Goal: Check status: Check status

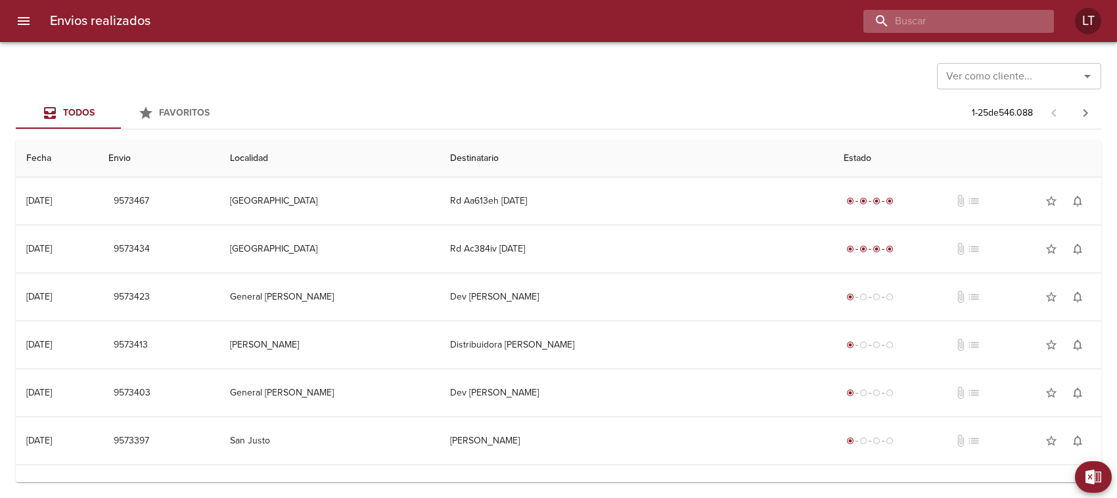
click at [963, 20] on input "buscar" at bounding box center [948, 21] width 168 height 23
click at [996, 71] on input "Ver como cliente..." at bounding box center [1000, 76] width 118 height 18
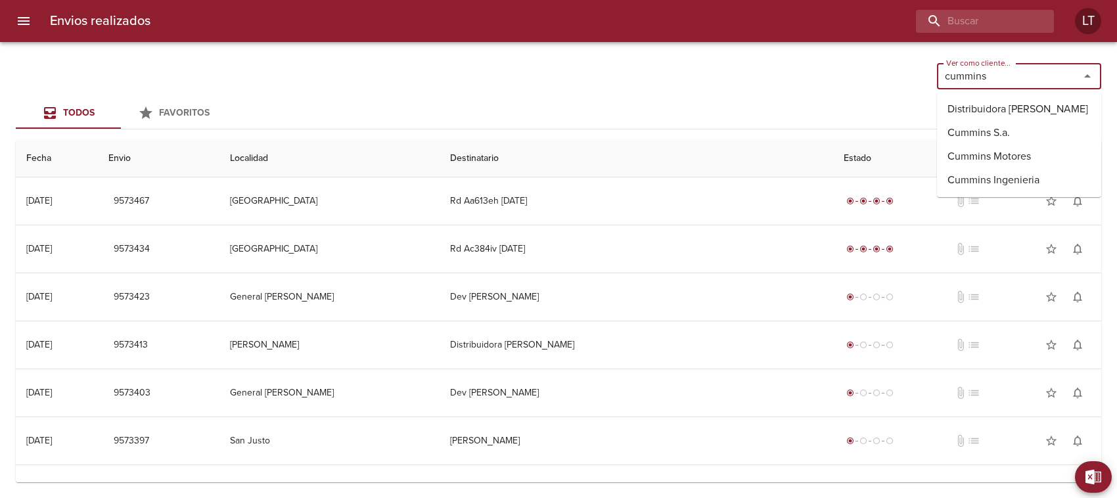
click at [999, 110] on li "Distribuidora [PERSON_NAME]" at bounding box center [1019, 109] width 164 height 24
type input "Distribuidora [PERSON_NAME]"
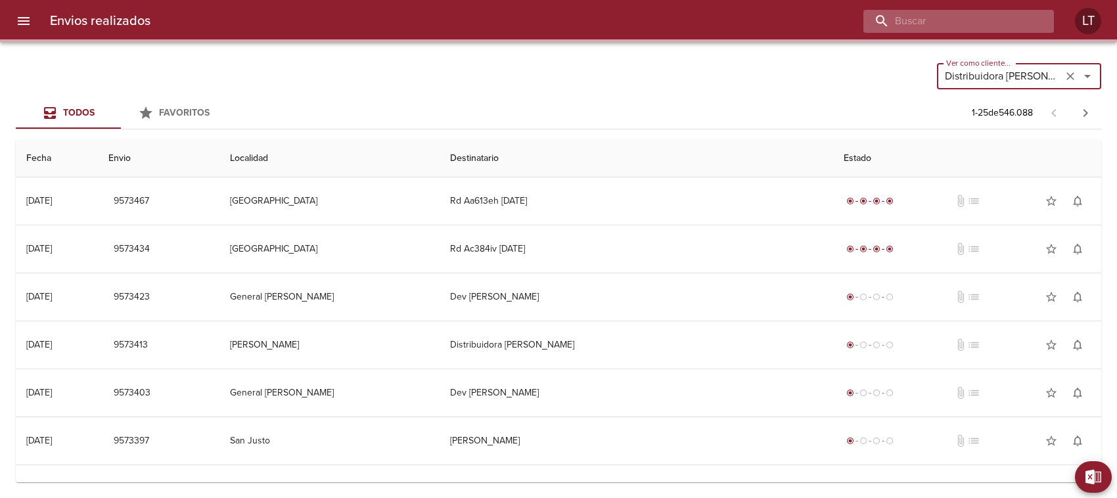
click at [967, 16] on input "buscar" at bounding box center [948, 21] width 168 height 23
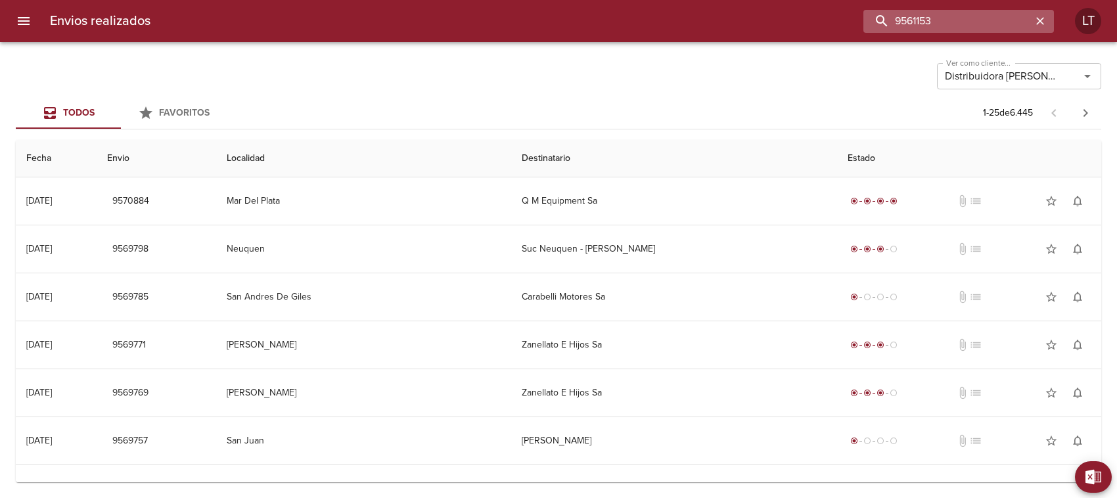
type input "9561153"
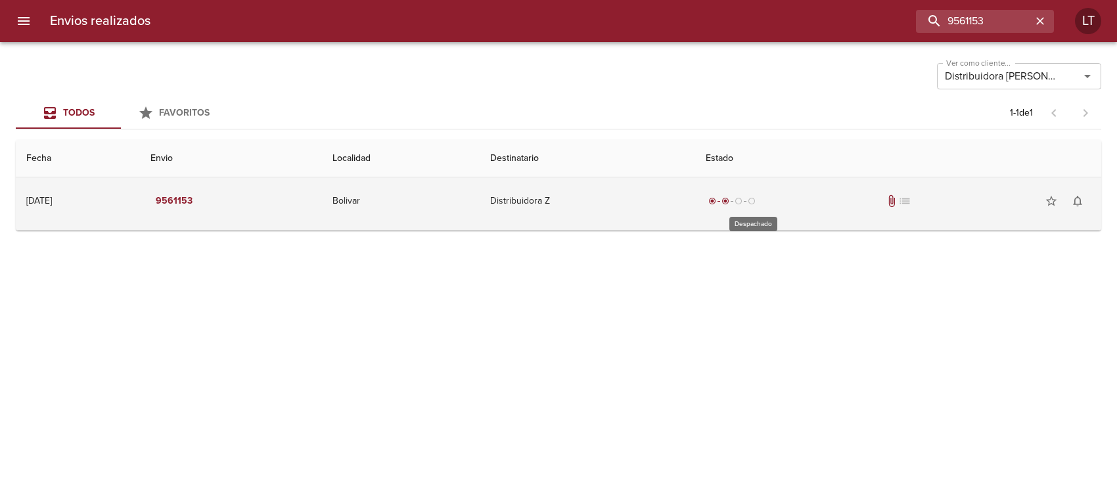
click at [743, 198] on span "radio_button_unchecked" at bounding box center [739, 201] width 8 height 8
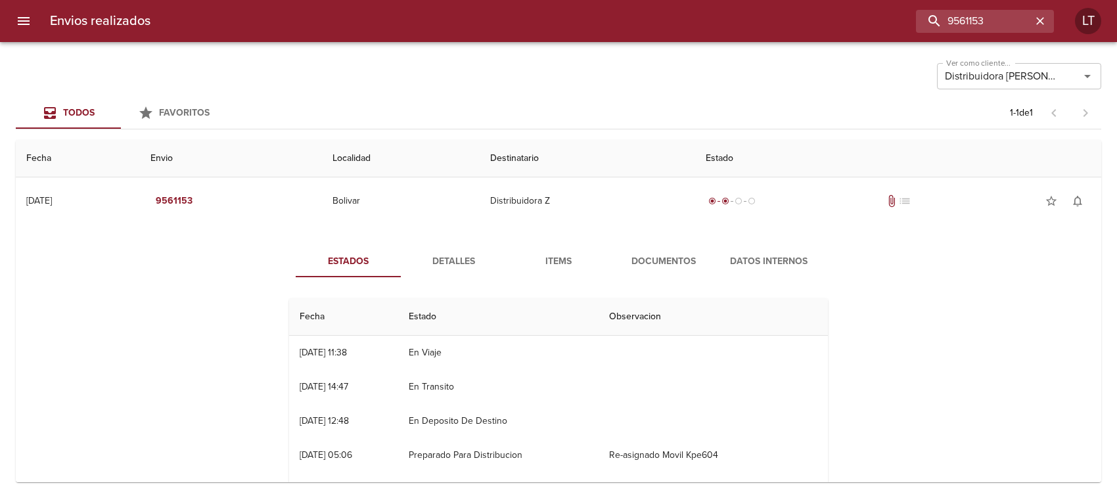
click at [656, 263] on span "Documentos" at bounding box center [663, 262] width 89 height 16
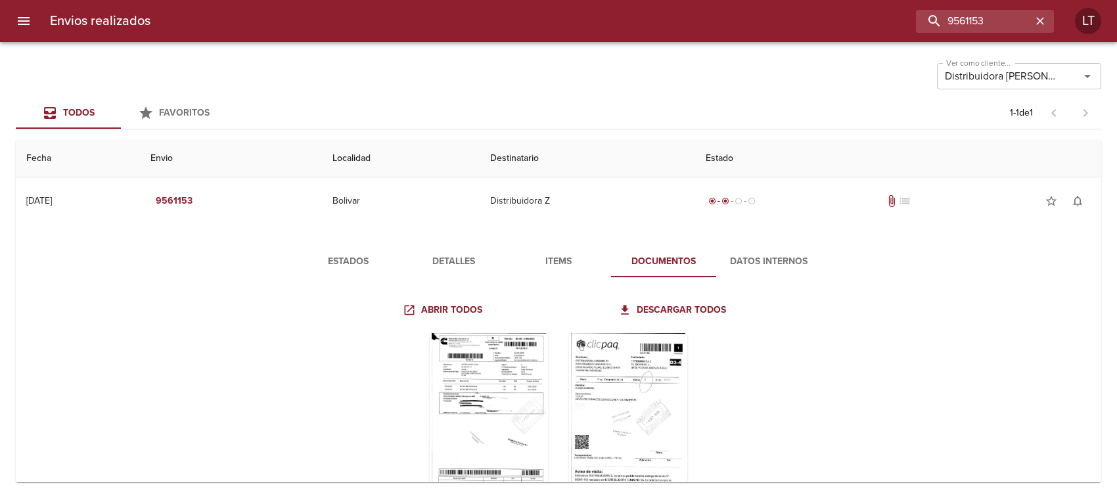
scroll to position [51, 0]
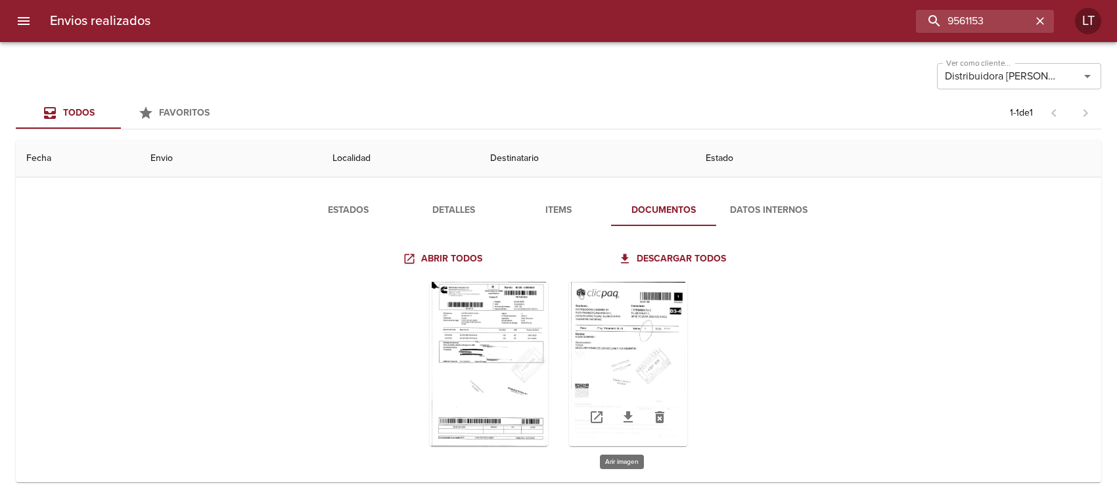
click at [638, 368] on div "Tabla de envíos del cliente" at bounding box center [628, 364] width 118 height 164
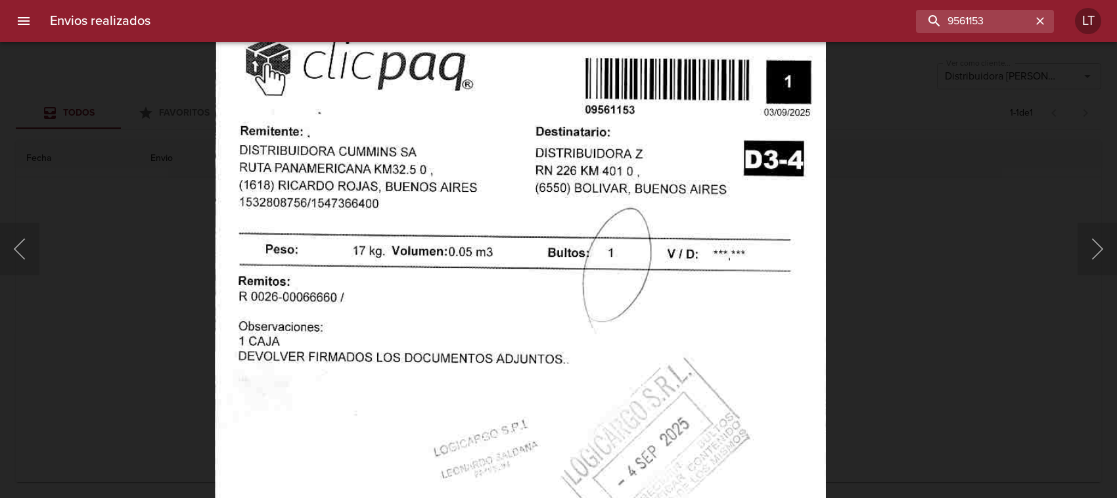
click at [590, 291] on img "Lightbox" at bounding box center [520, 441] width 611 height 878
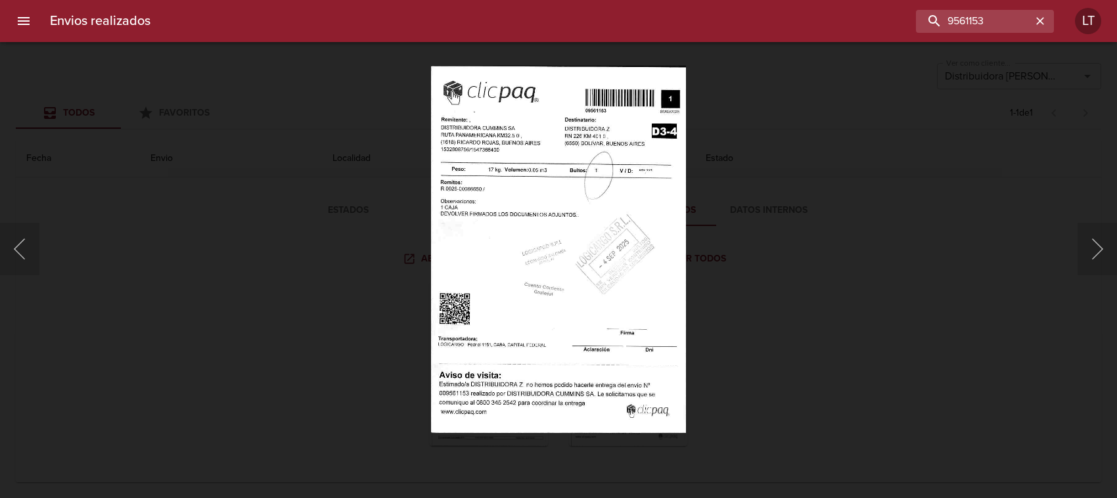
click at [651, 156] on img "Lightbox" at bounding box center [559, 249] width 256 height 367
drag, startPoint x: 698, startPoint y: 244, endPoint x: 685, endPoint y: 241, distance: 13.4
click at [697, 243] on div "Lightbox" at bounding box center [558, 249] width 1117 height 498
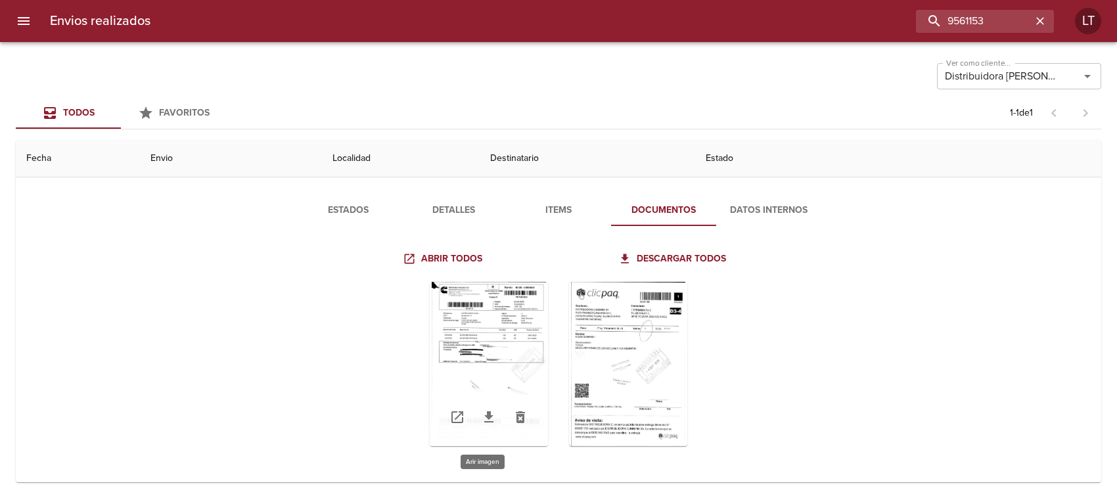
click at [497, 379] on div "Tabla de envíos del cliente" at bounding box center [489, 364] width 118 height 164
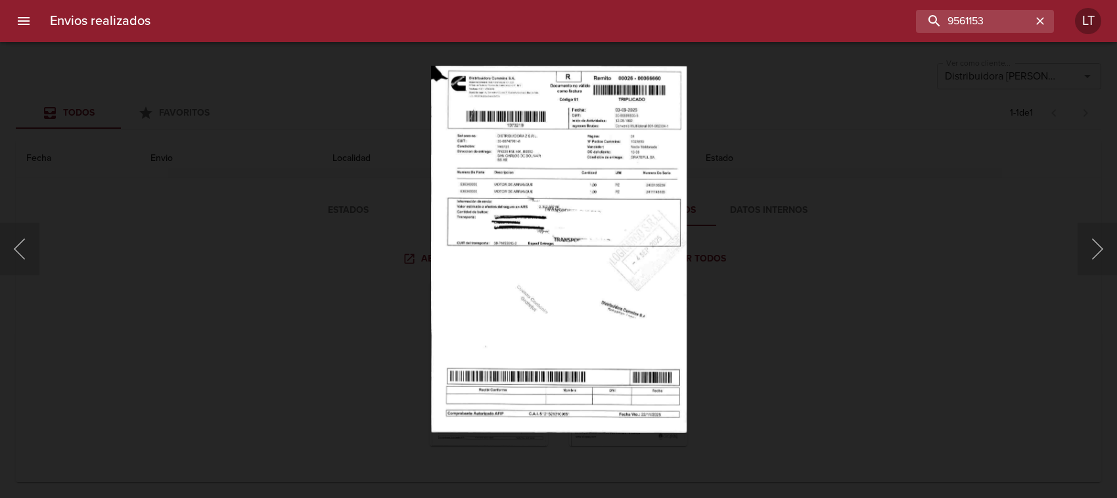
click at [528, 262] on img "Lightbox" at bounding box center [558, 249] width 256 height 367
drag, startPoint x: 808, startPoint y: 184, endPoint x: 853, endPoint y: 168, distance: 47.6
click at [809, 184] on div "Lightbox" at bounding box center [558, 249] width 1117 height 498
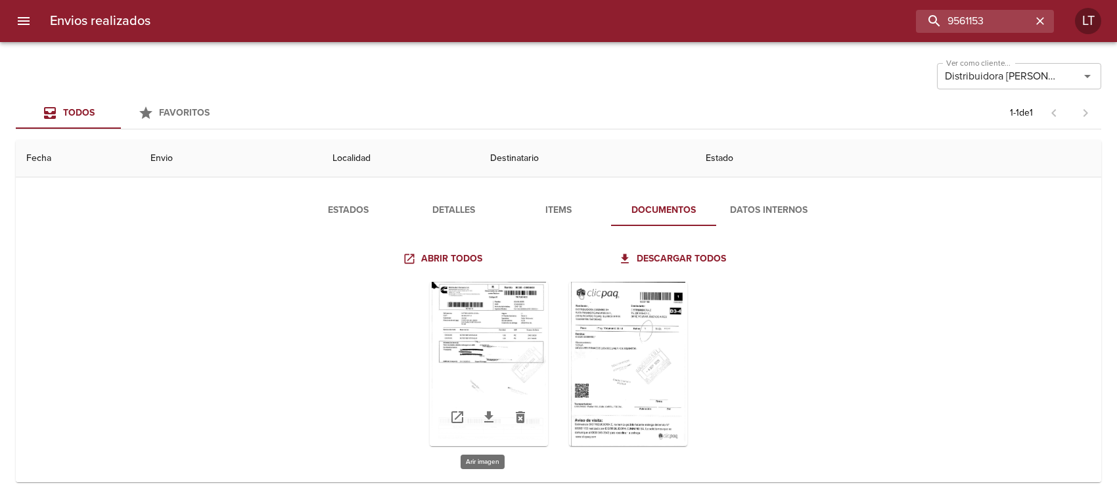
click at [513, 377] on div "Tabla de envíos del cliente" at bounding box center [489, 364] width 118 height 164
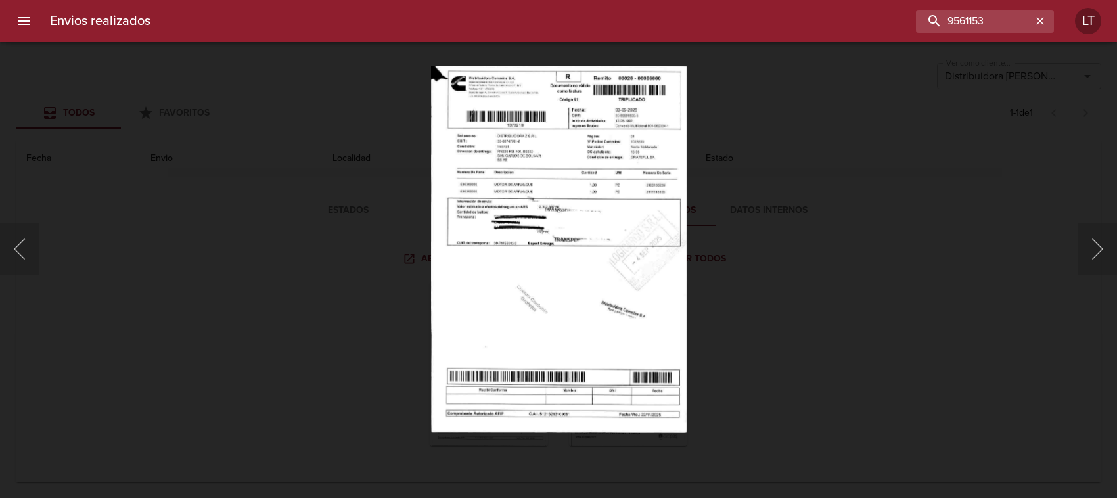
click at [789, 204] on div "Lightbox" at bounding box center [558, 249] width 1117 height 498
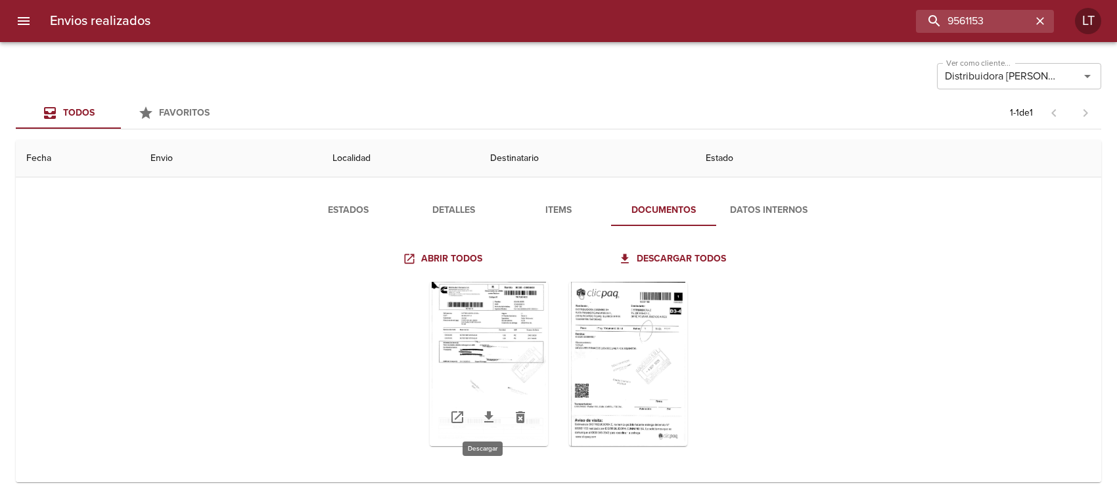
click at [484, 415] on icon "Tabla de envíos del cliente" at bounding box center [488, 416] width 9 height 11
